Goal: Task Accomplishment & Management: Manage account settings

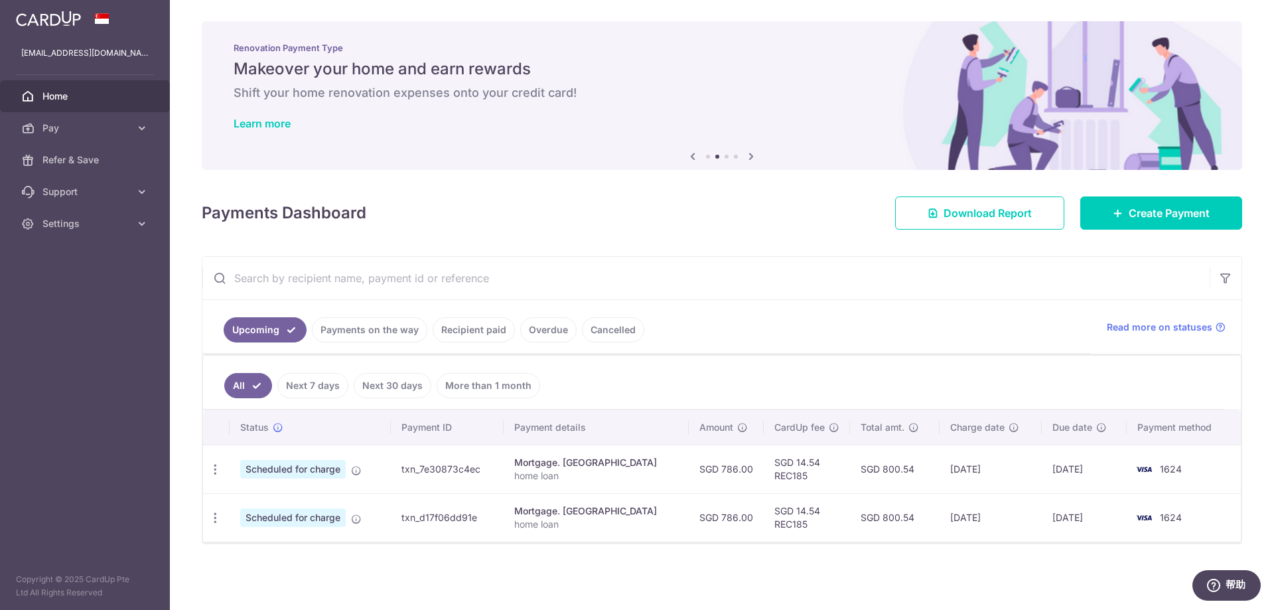
click at [367, 334] on link "Payments on the way" at bounding box center [369, 329] width 115 height 25
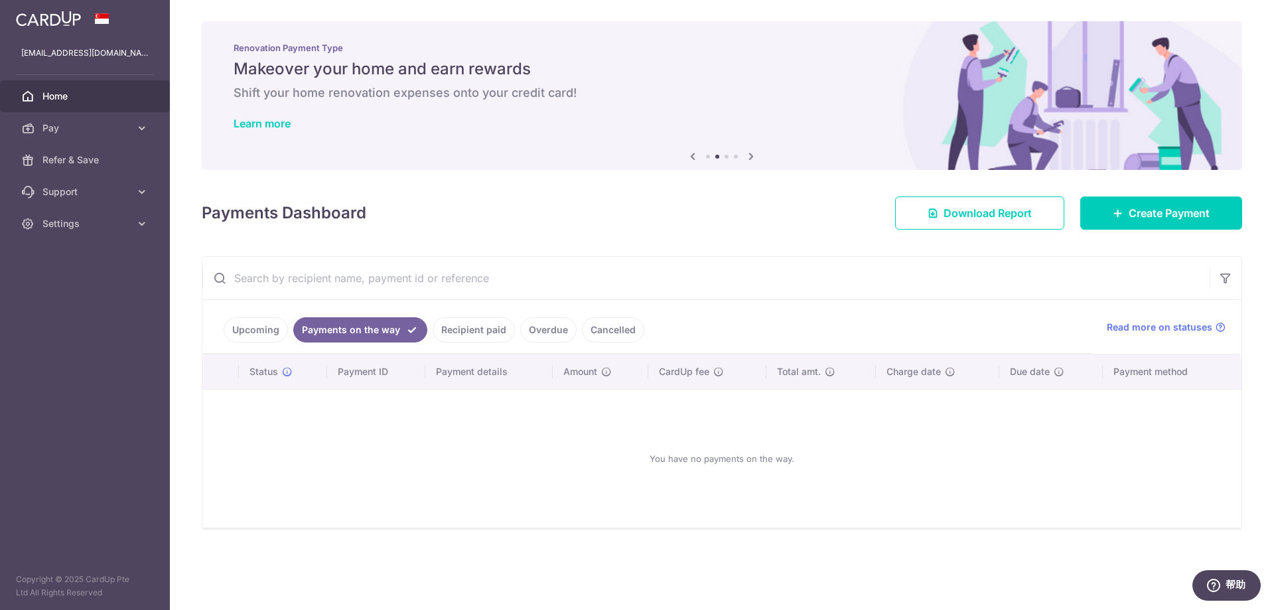
click at [467, 334] on link "Recipient paid" at bounding box center [473, 329] width 82 height 25
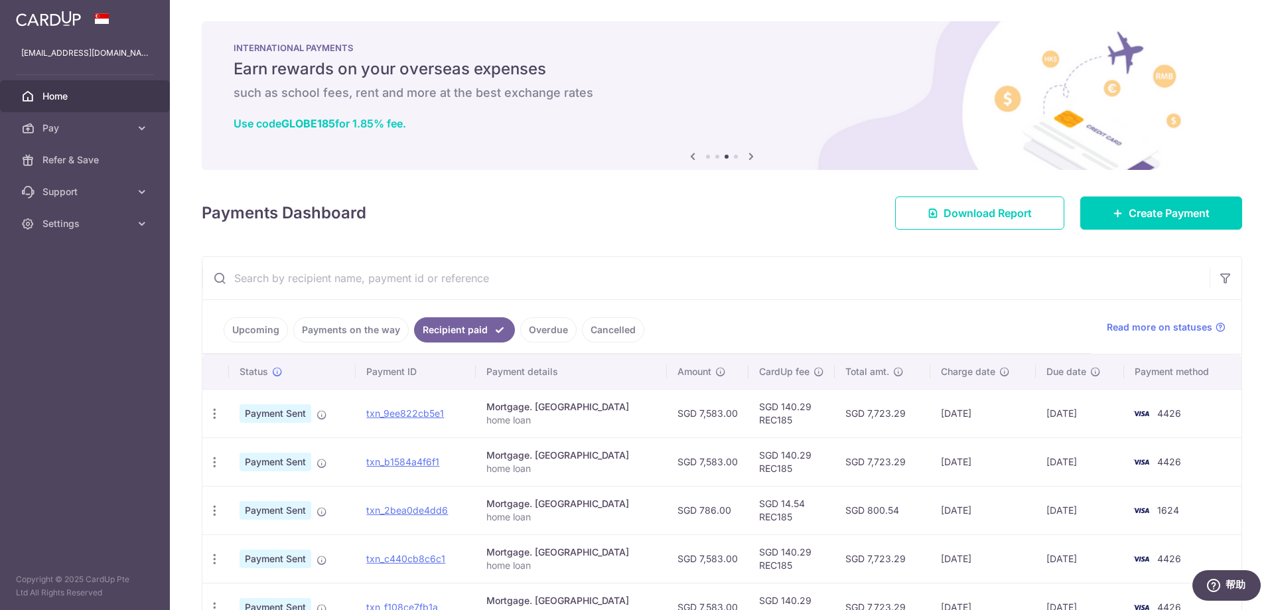
click at [260, 331] on link "Upcoming" at bounding box center [256, 329] width 64 height 25
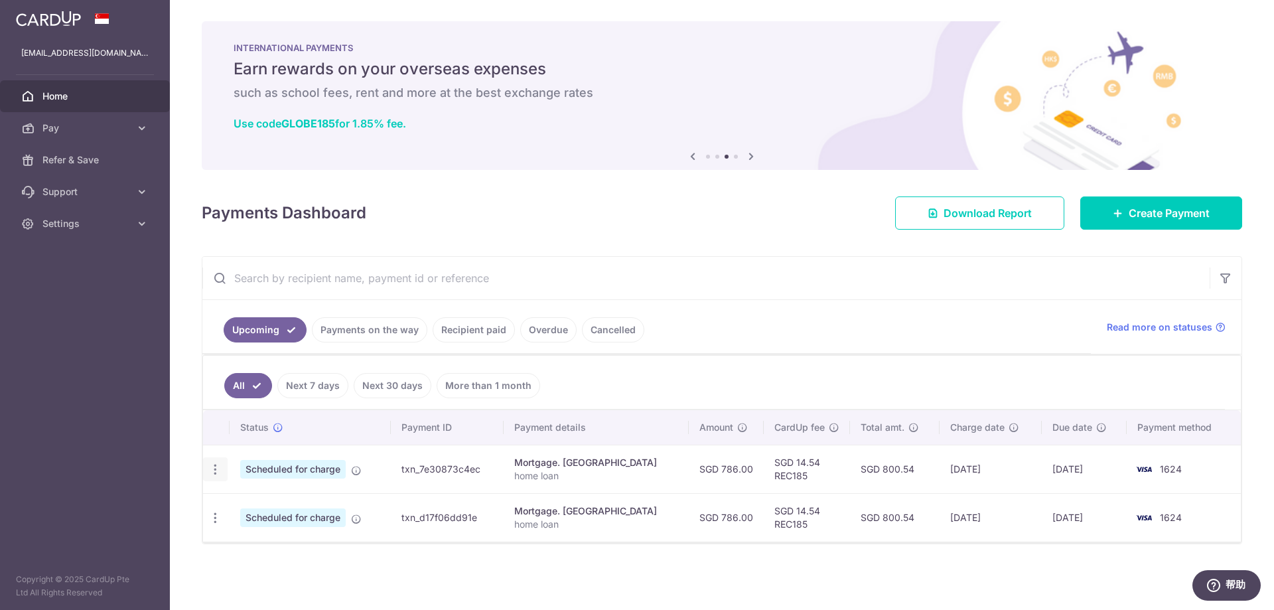
click at [216, 472] on icon "button" at bounding box center [215, 469] width 14 height 14
click at [263, 539] on span "Cancel payment" at bounding box center [285, 538] width 89 height 16
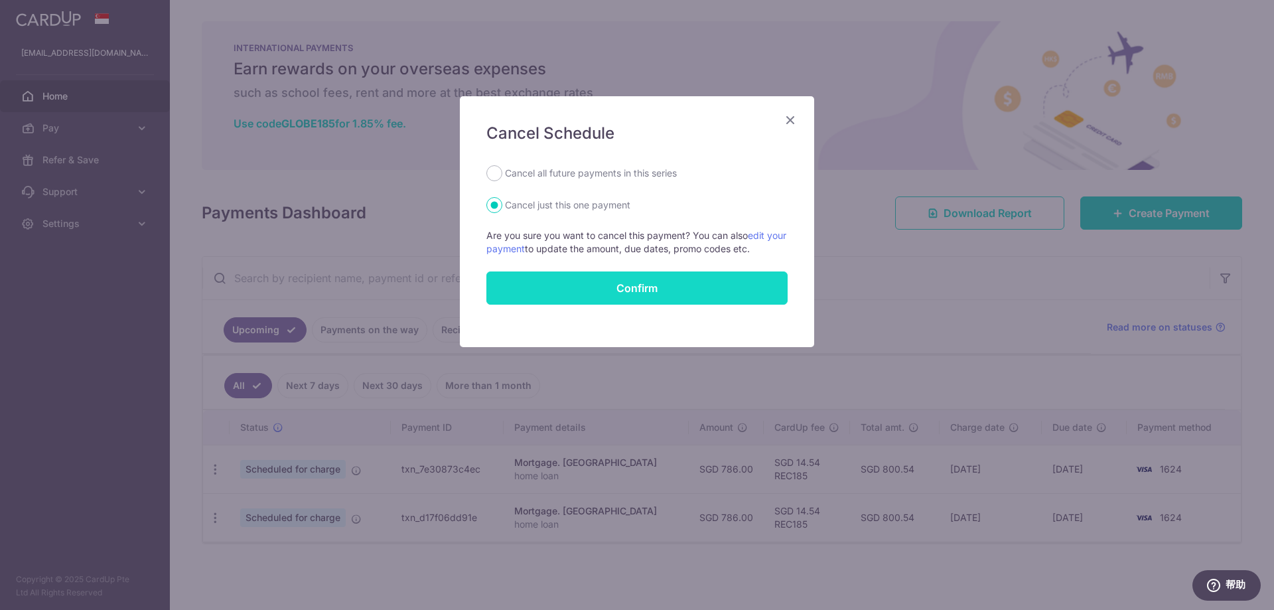
click at [586, 297] on button "Confirm" at bounding box center [636, 287] width 301 height 33
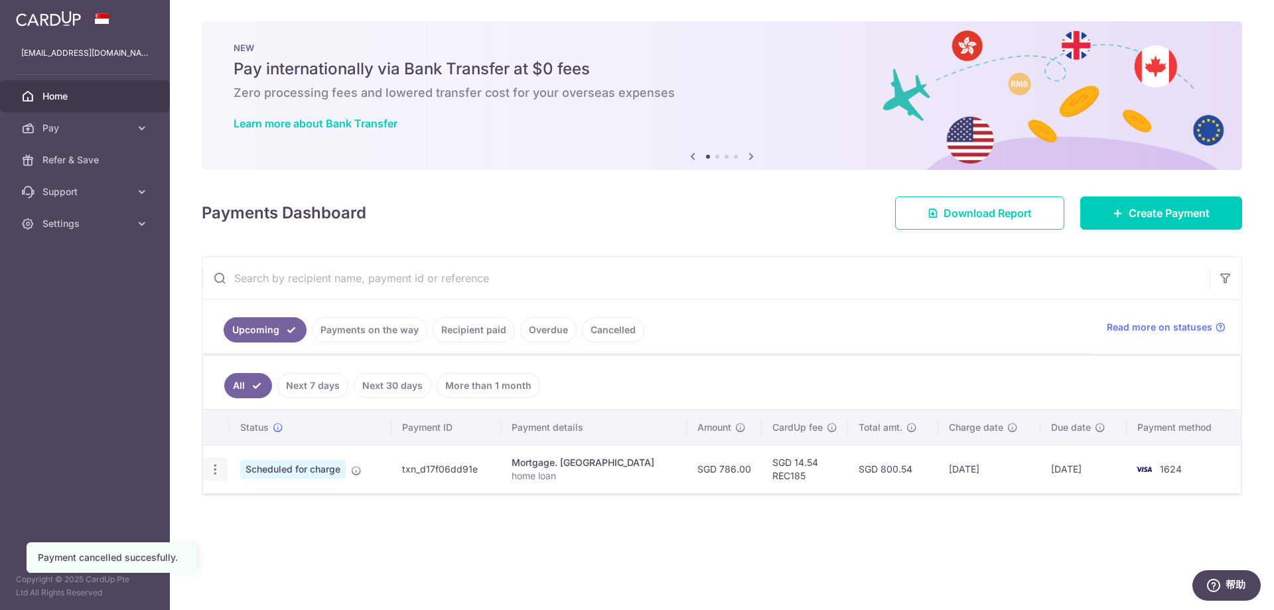
click at [216, 472] on icon "button" at bounding box center [215, 469] width 14 height 14
click at [270, 541] on span "Cancel payment" at bounding box center [285, 538] width 89 height 16
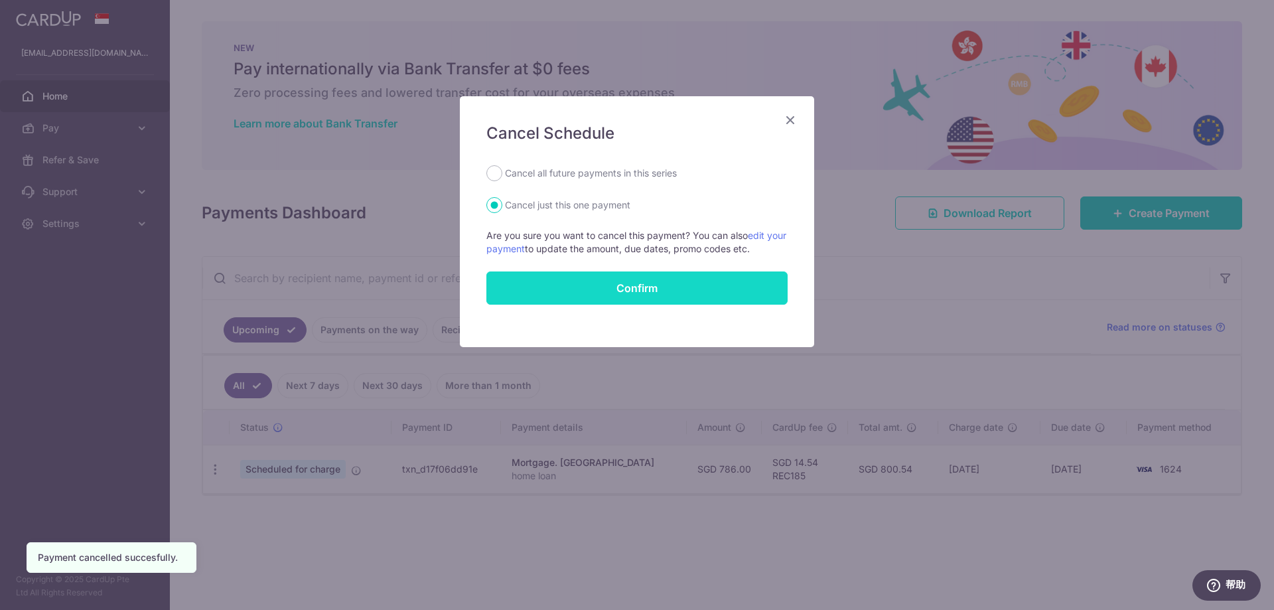
click at [570, 291] on button "Confirm" at bounding box center [636, 287] width 301 height 33
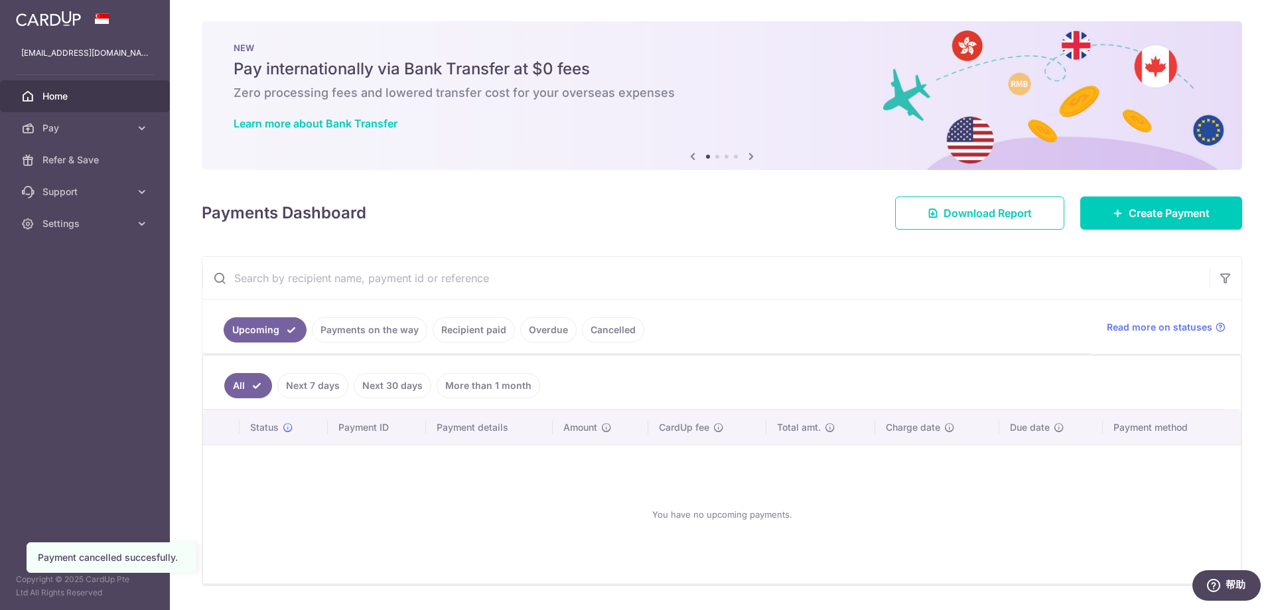
click at [394, 334] on link "Payments on the way" at bounding box center [369, 329] width 115 height 25
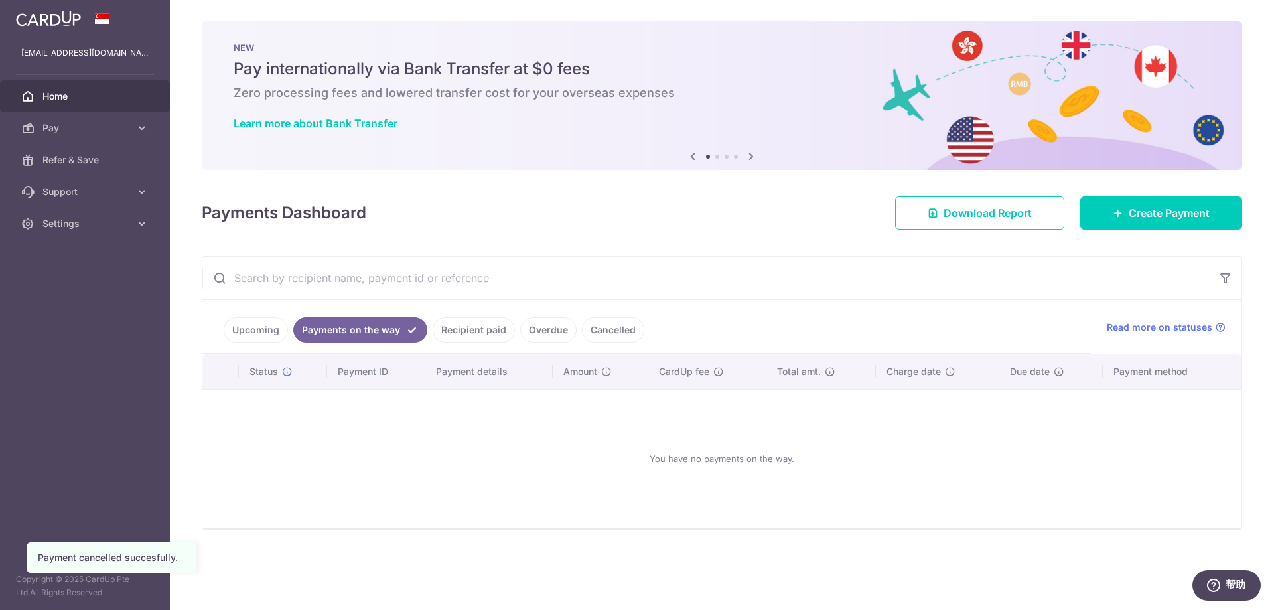
click at [452, 324] on link "Recipient paid" at bounding box center [473, 329] width 82 height 25
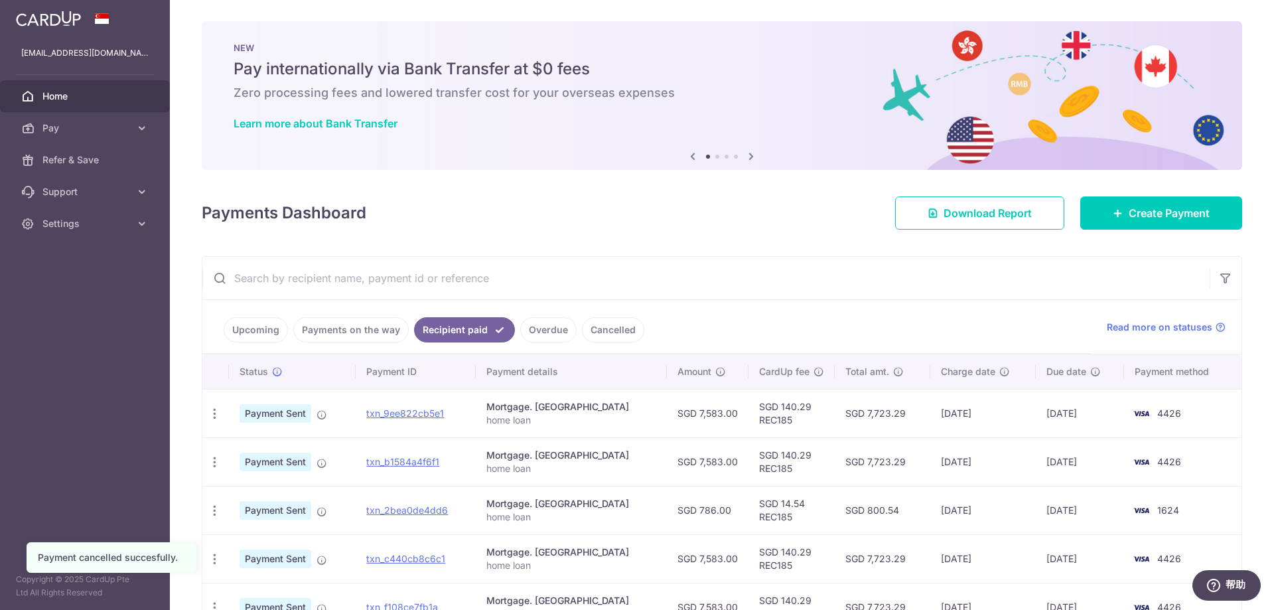
scroll to position [66, 0]
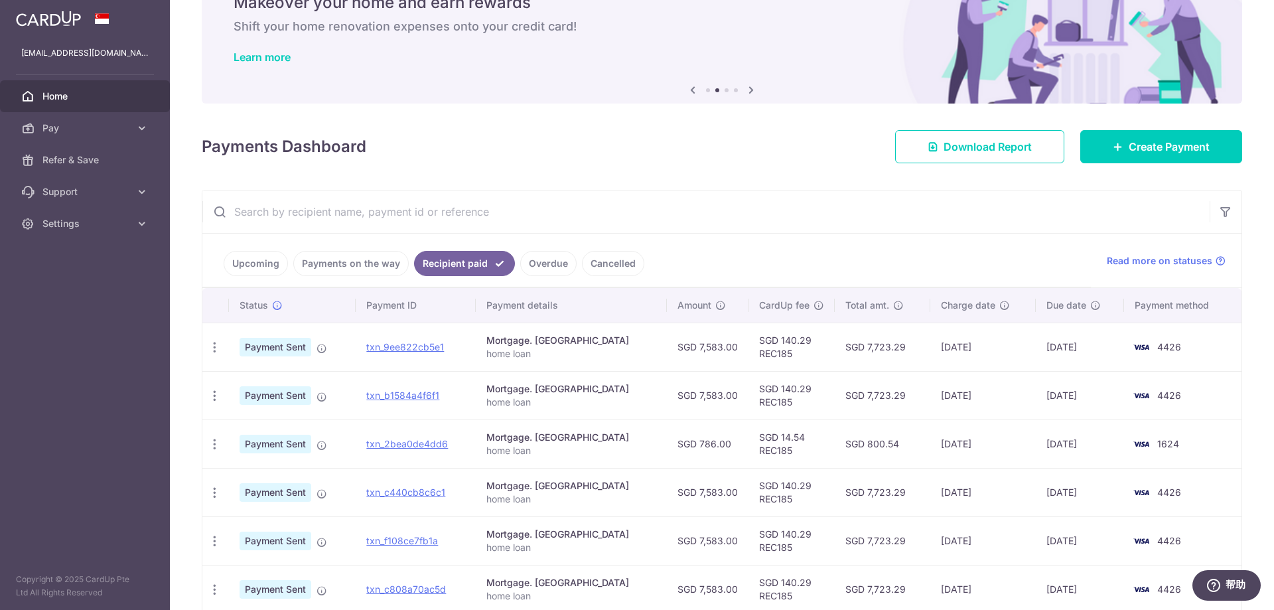
click at [688, 184] on div "× Pause Schedule Pause all future payments in this series Pause just this one p…" at bounding box center [722, 305] width 1104 height 610
click at [57, 129] on span "Pay" at bounding box center [86, 127] width 88 height 13
click at [66, 100] on span "Home" at bounding box center [86, 96] width 88 height 13
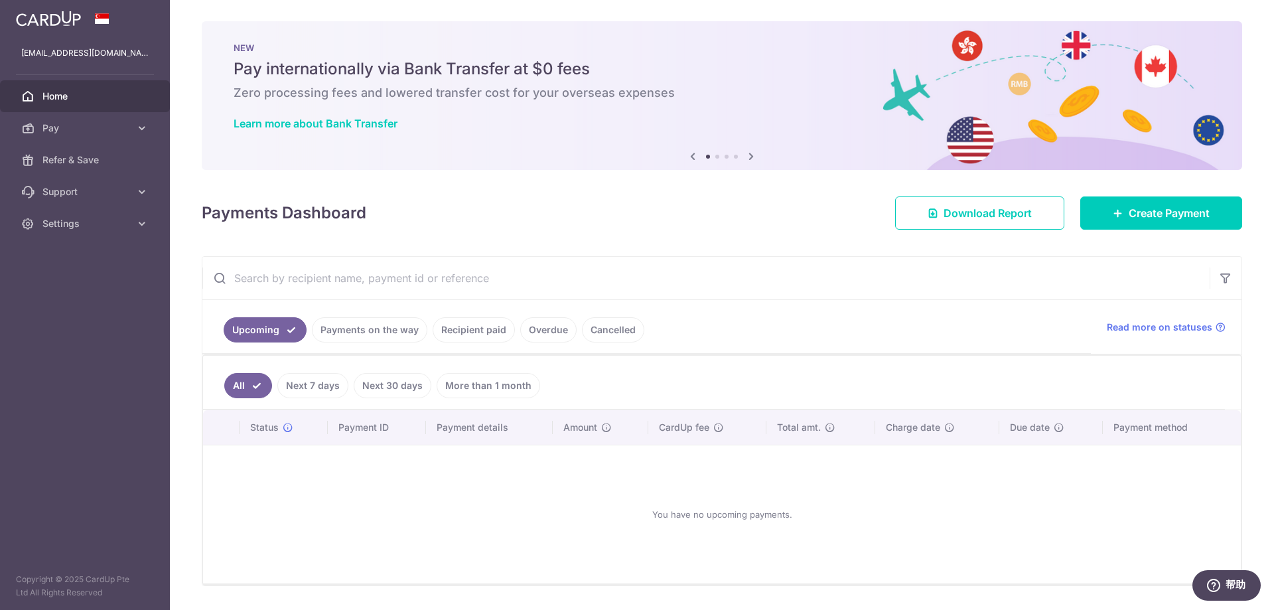
click at [448, 330] on link "Recipient paid" at bounding box center [473, 329] width 82 height 25
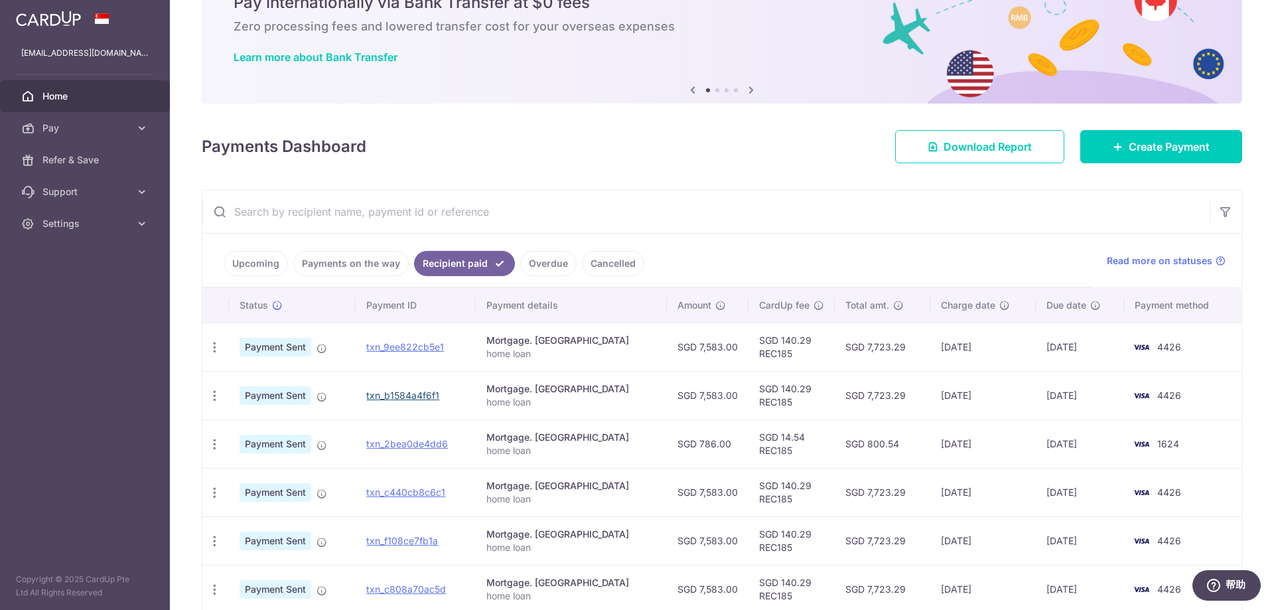
scroll to position [133, 0]
